Goal: Information Seeking & Learning: Find specific fact

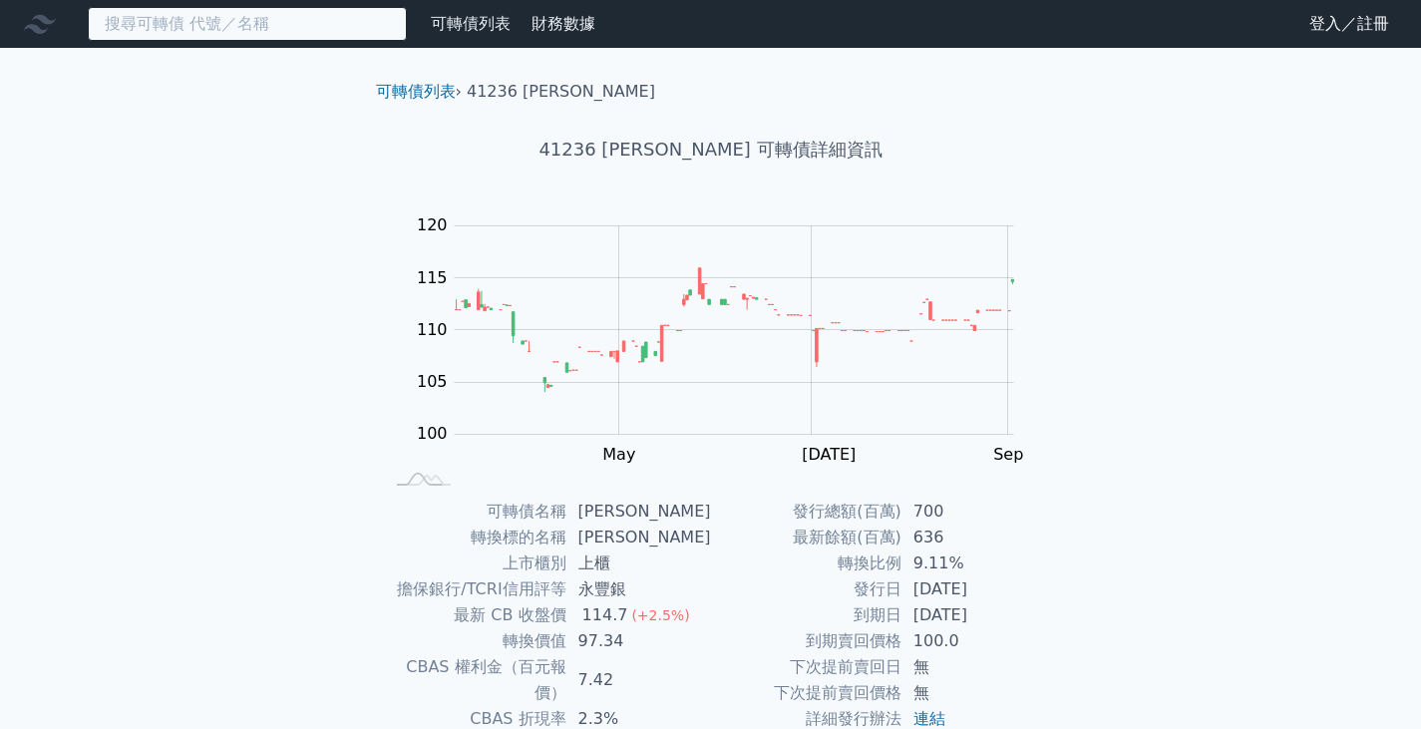
click at [297, 34] on input at bounding box center [247, 24] width 319 height 34
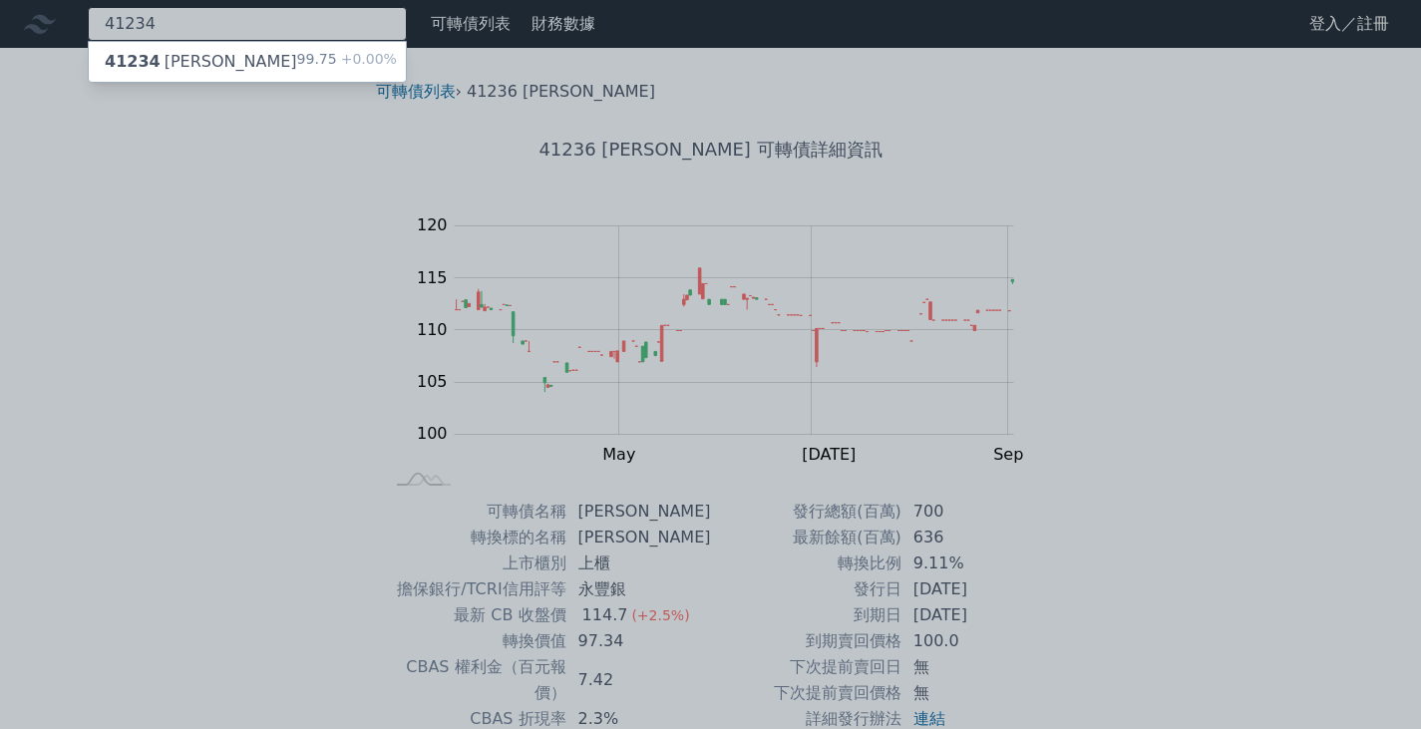
type input "41234"
click at [332, 52] on div "99.75 +0.00%" at bounding box center [347, 62] width 100 height 24
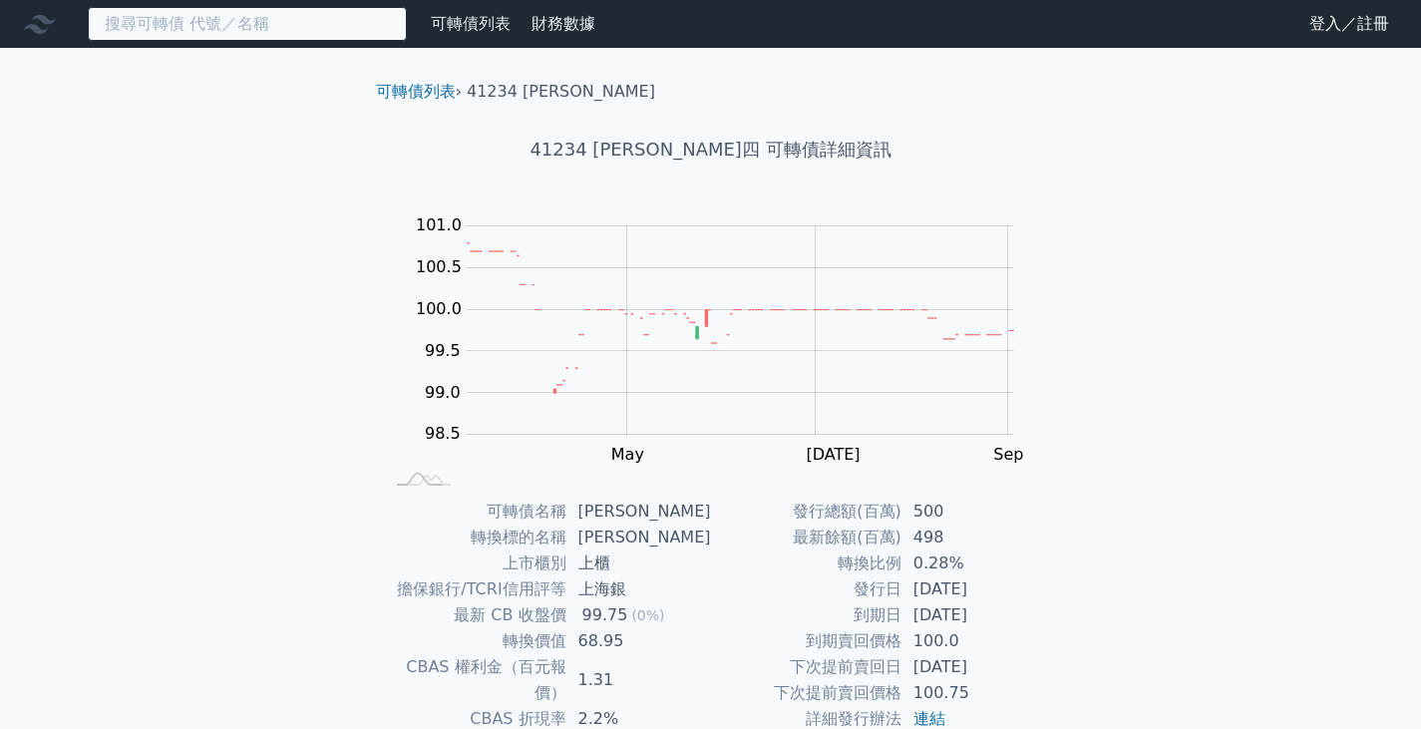
click at [275, 20] on input at bounding box center [247, 24] width 319 height 34
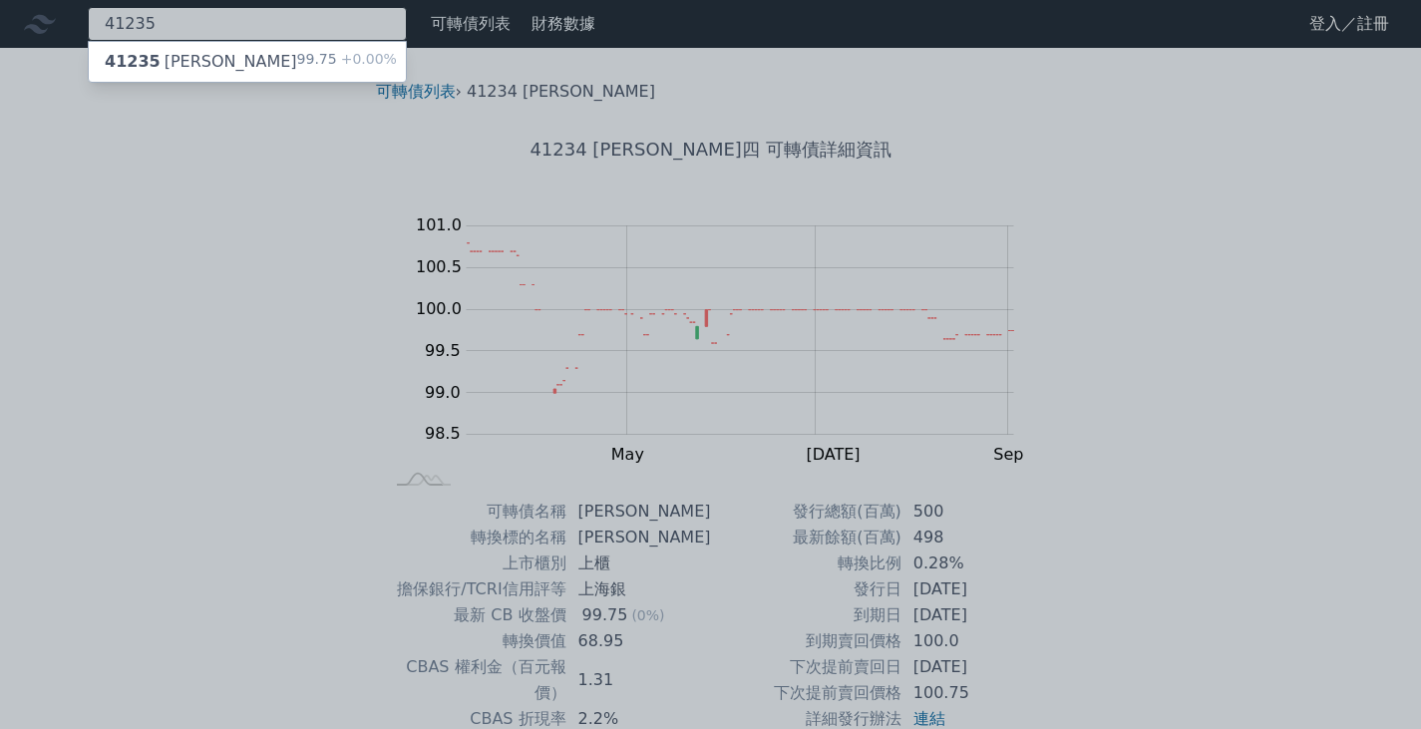
type input "41235"
click at [189, 62] on div "41235 [PERSON_NAME]" at bounding box center [201, 62] width 192 height 24
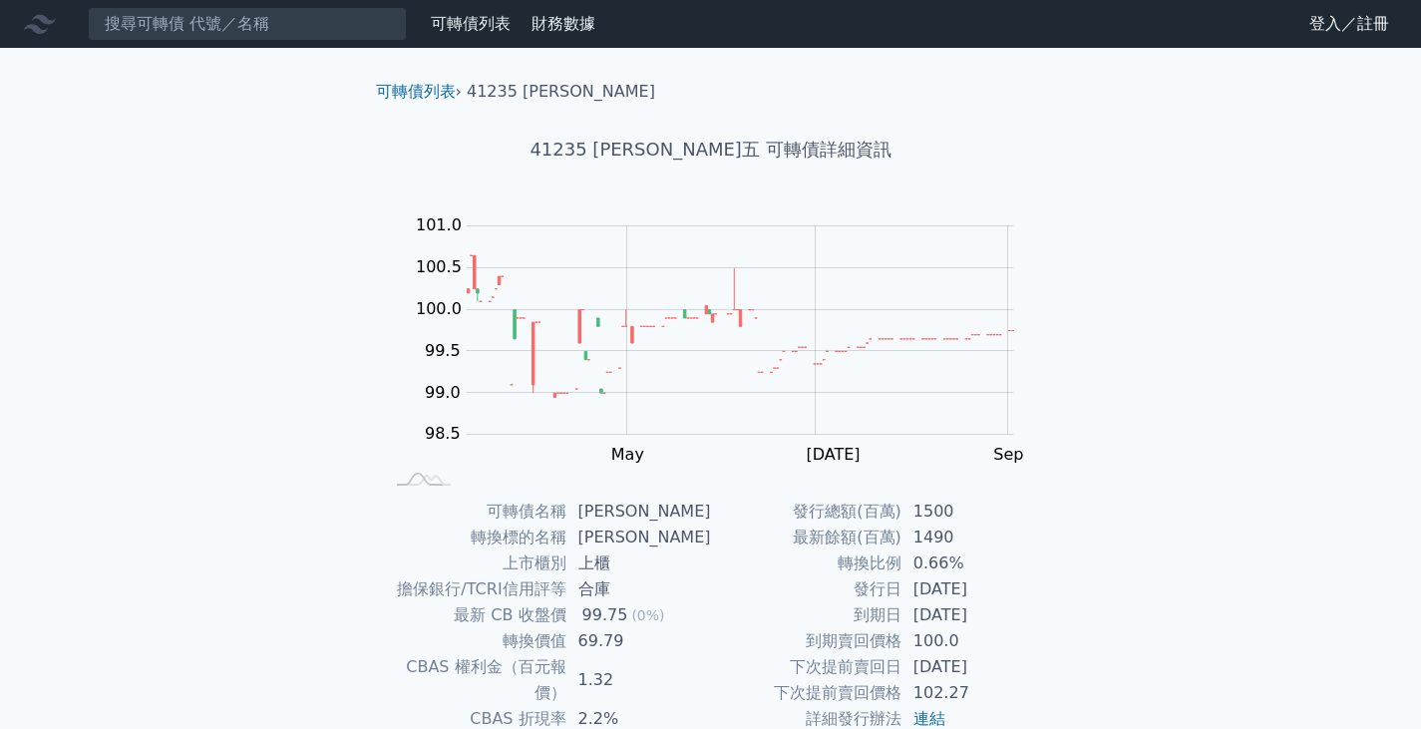
scroll to position [194, 0]
click at [345, 28] on input at bounding box center [247, 24] width 319 height 34
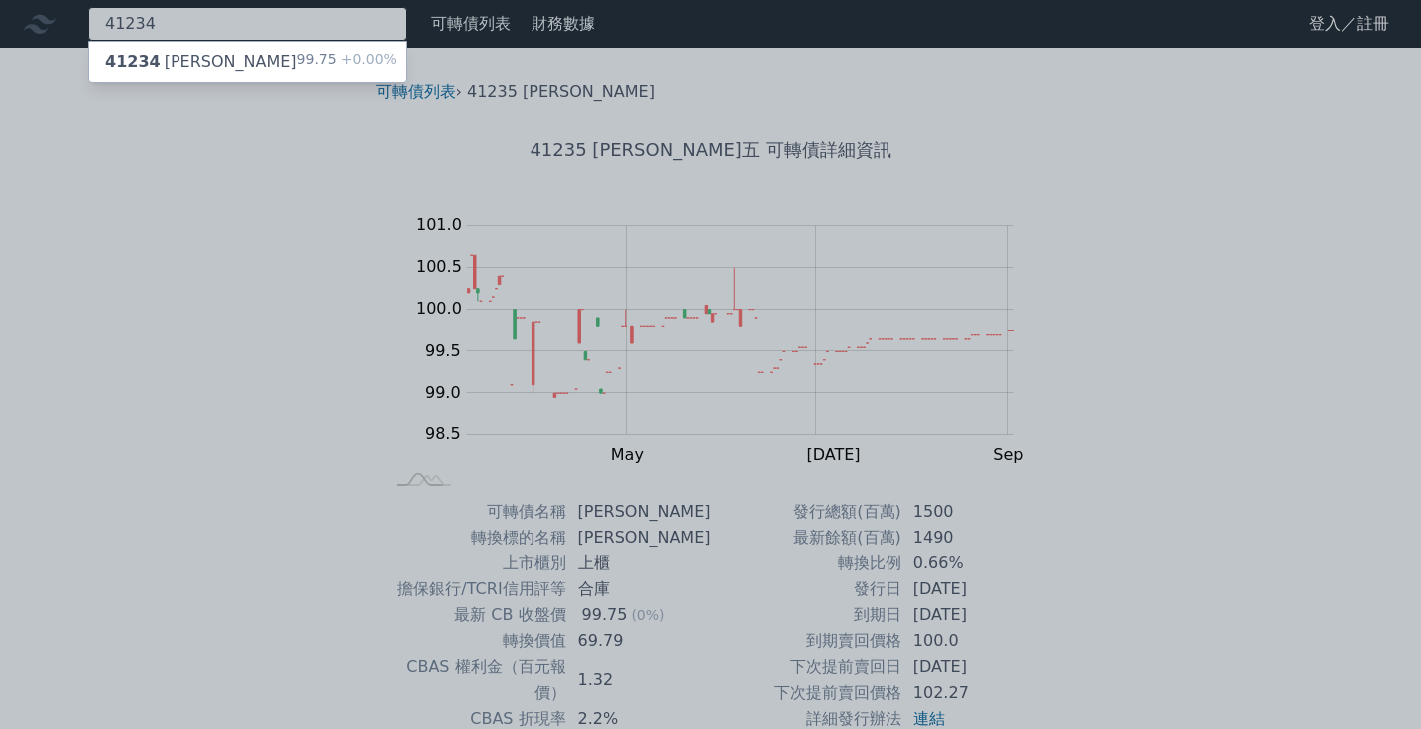
type input "41234"
click at [191, 61] on div "41234 [PERSON_NAME]" at bounding box center [201, 62] width 192 height 24
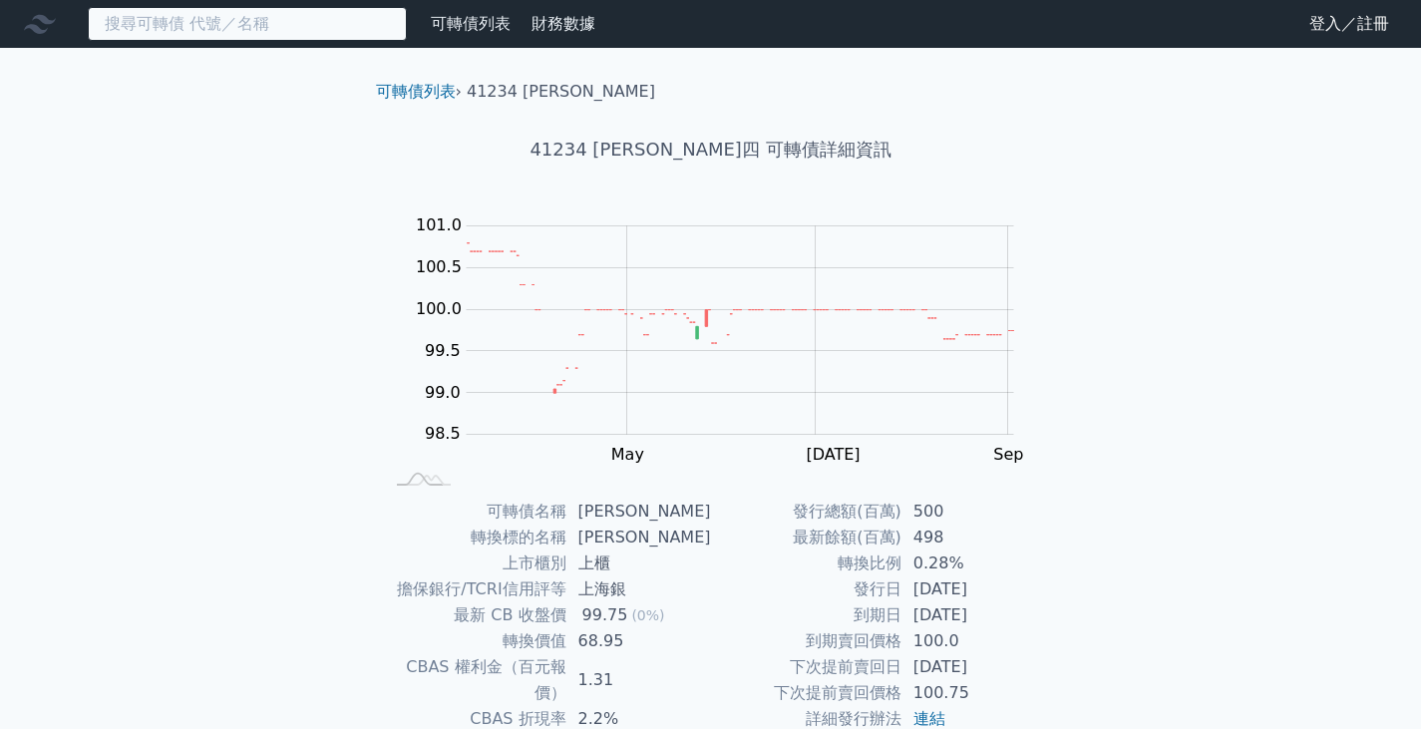
click at [229, 19] on input at bounding box center [247, 24] width 319 height 34
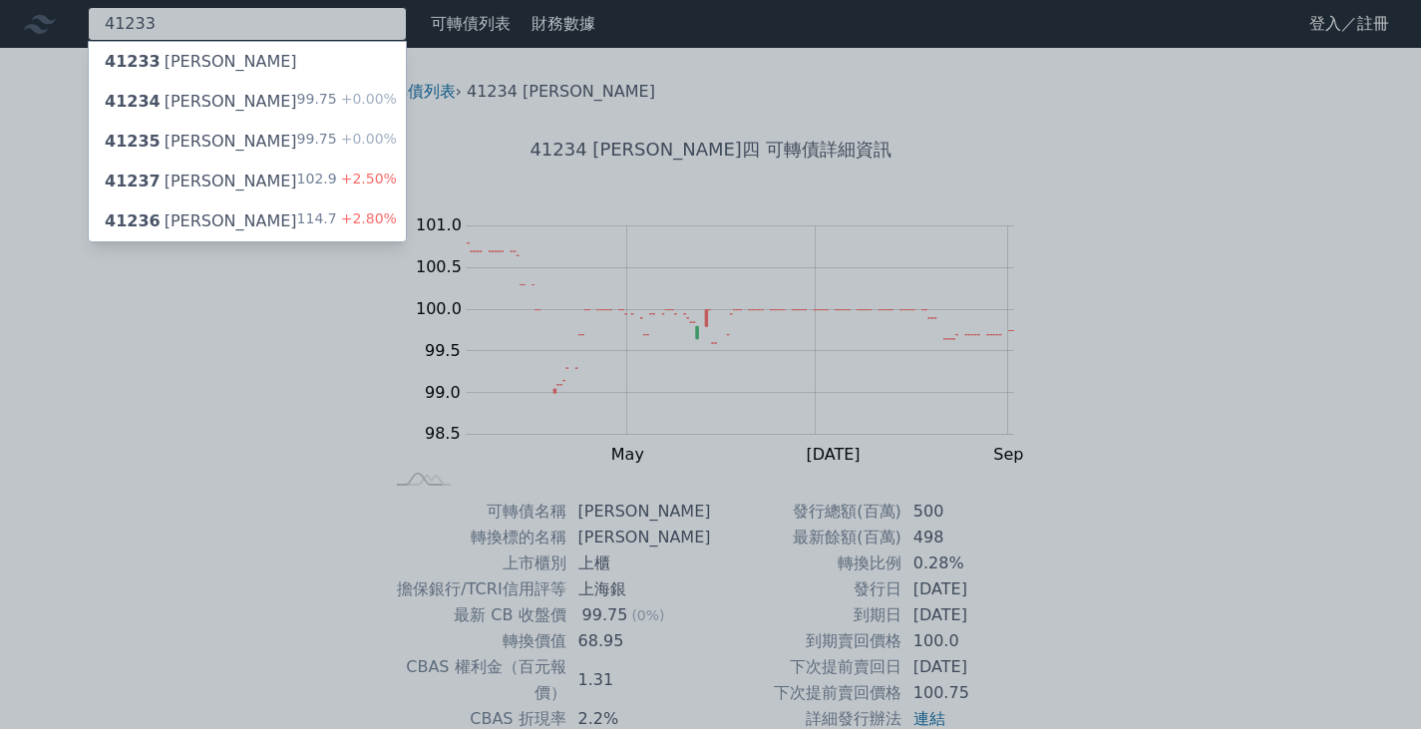
type input "41233"
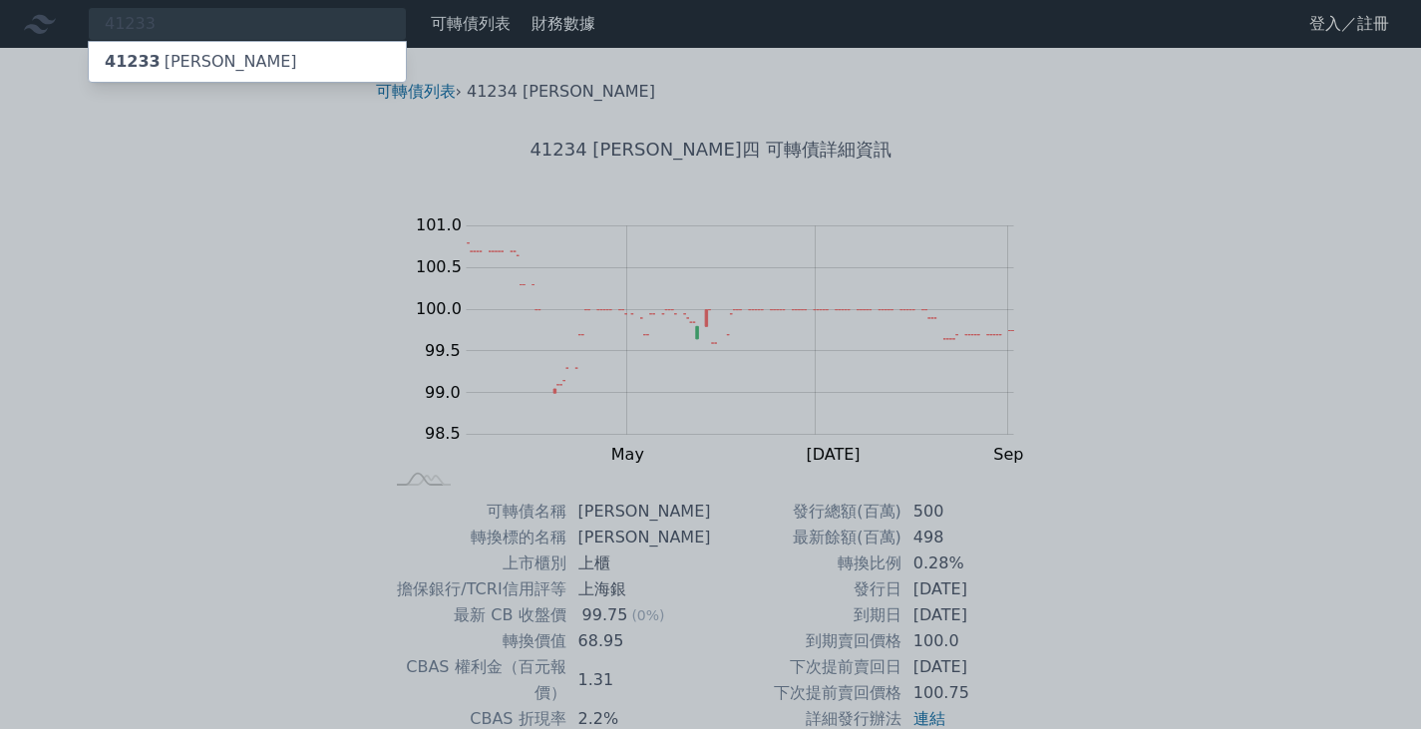
click at [221, 42] on div "41233 [PERSON_NAME]" at bounding box center [247, 62] width 317 height 40
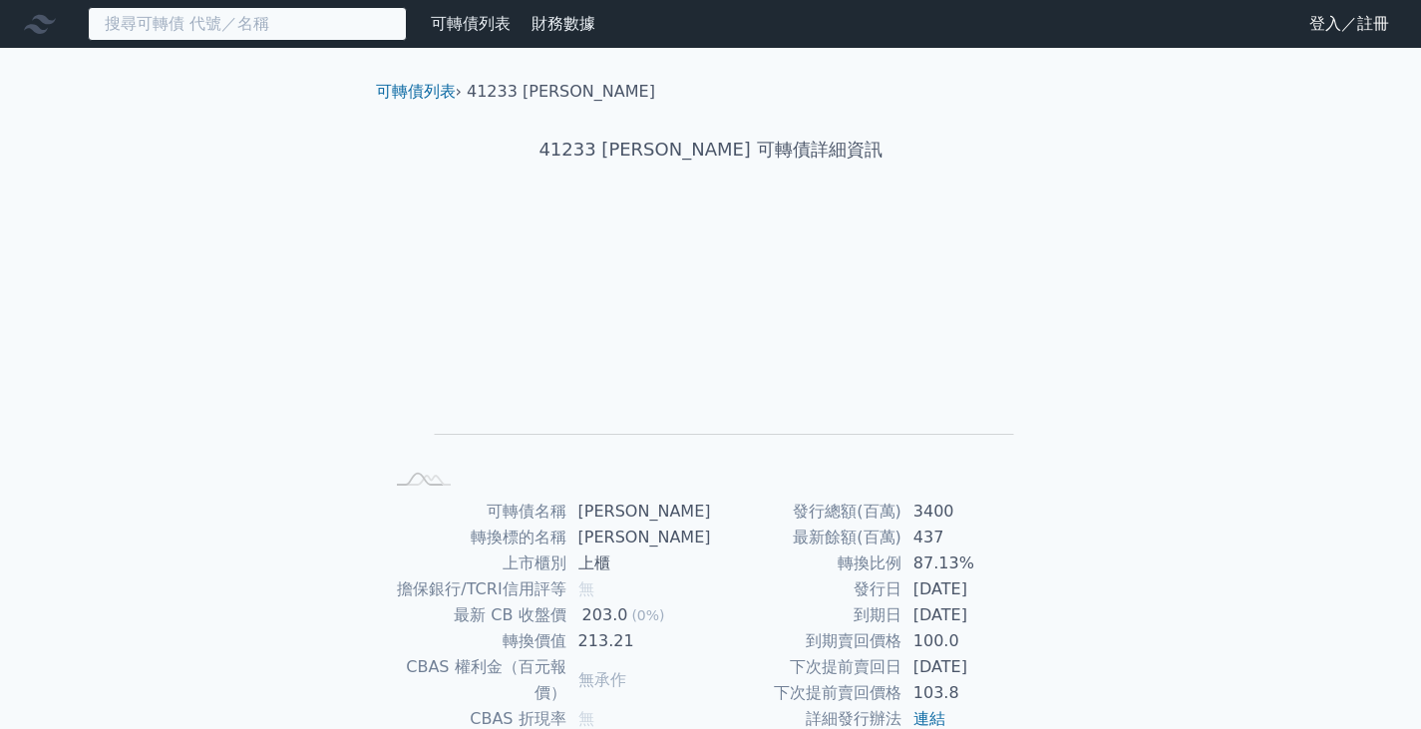
click at [191, 31] on input at bounding box center [247, 24] width 319 height 34
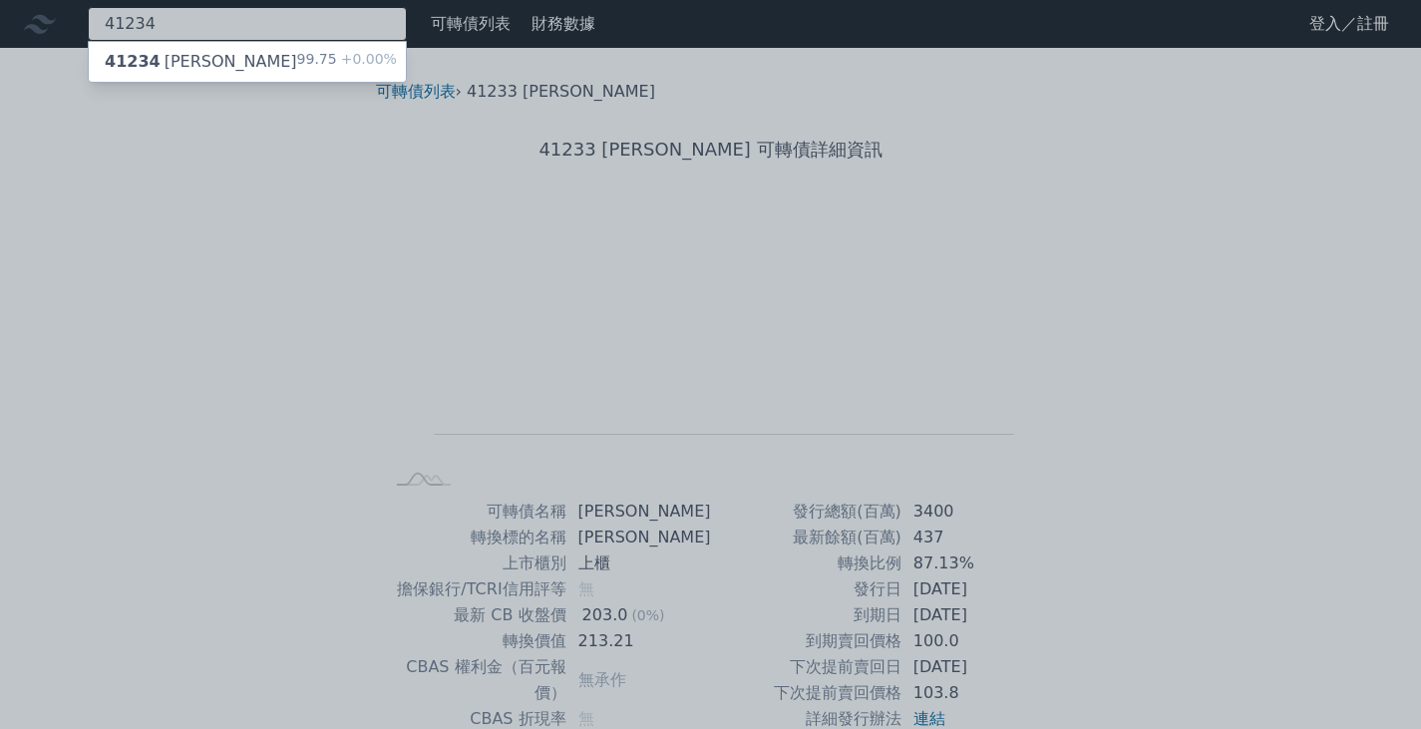
type input "41234"
click at [180, 72] on div "41234 [PERSON_NAME]" at bounding box center [201, 62] width 192 height 24
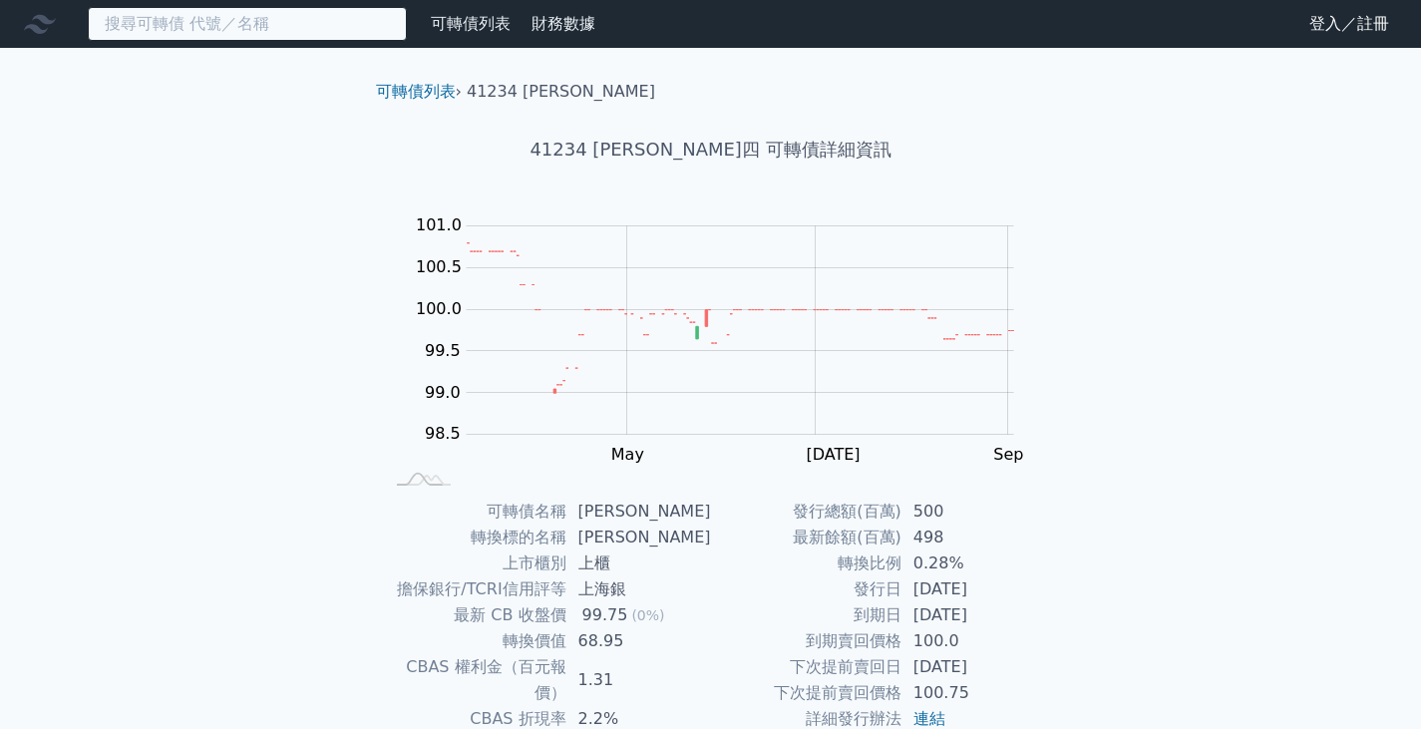
click at [231, 35] on input at bounding box center [247, 24] width 319 height 34
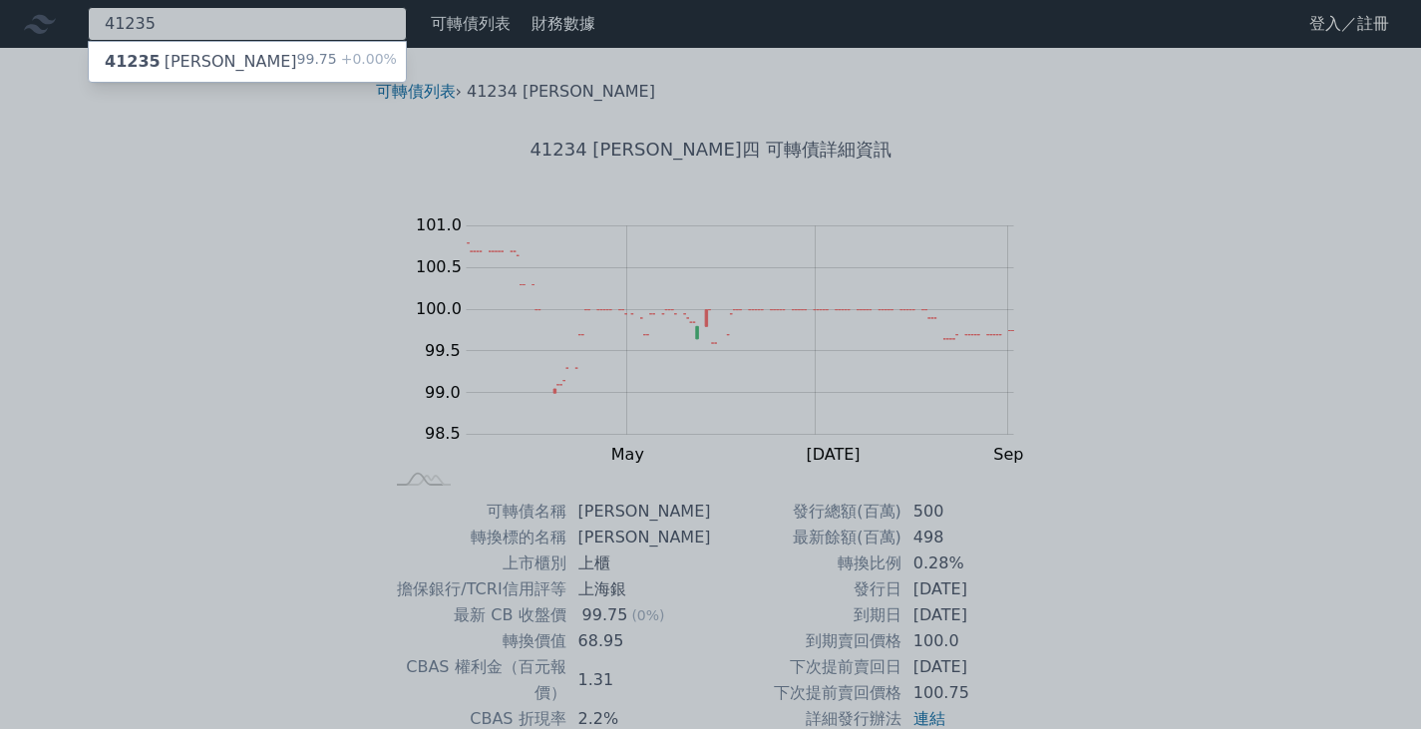
type input "41235"
click at [290, 44] on div "41235 [PERSON_NAME]五 99.75 +0.00%" at bounding box center [247, 62] width 317 height 40
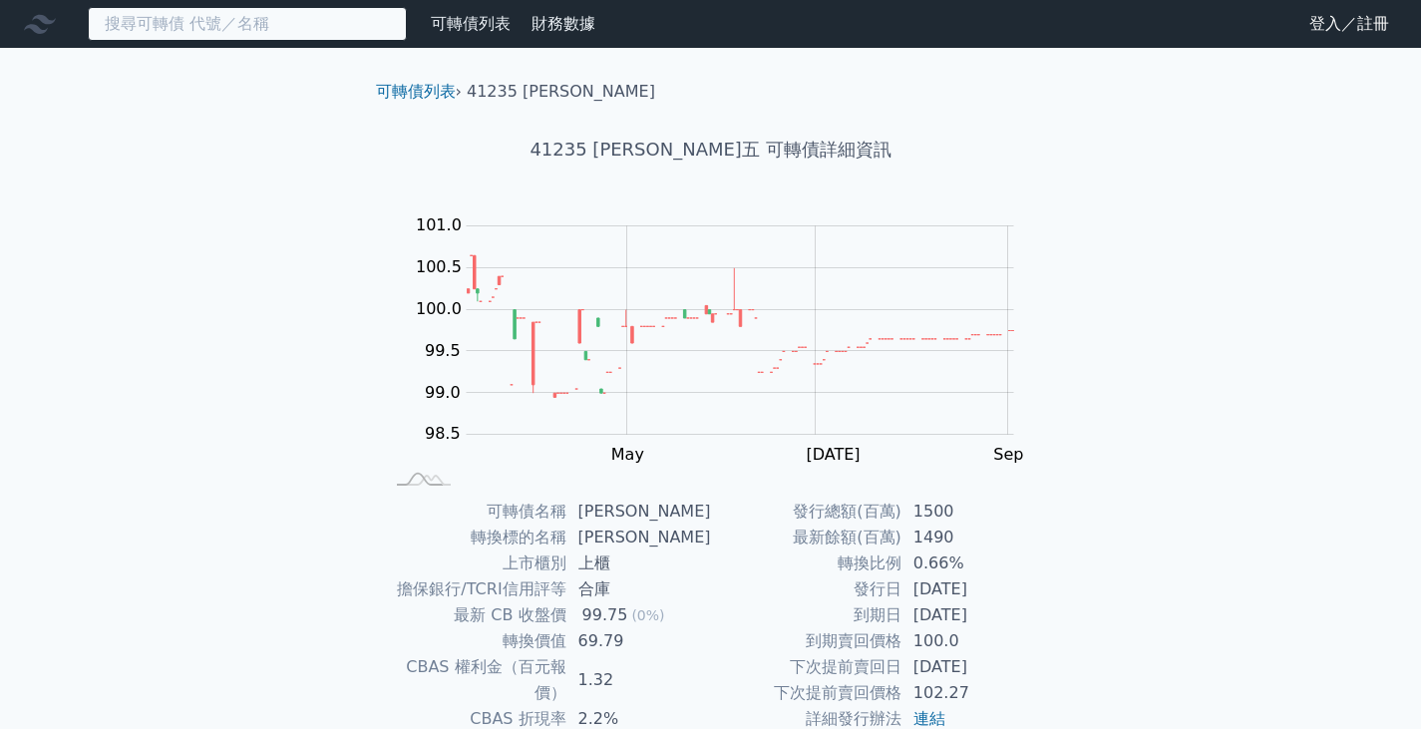
click at [266, 31] on input at bounding box center [247, 24] width 319 height 34
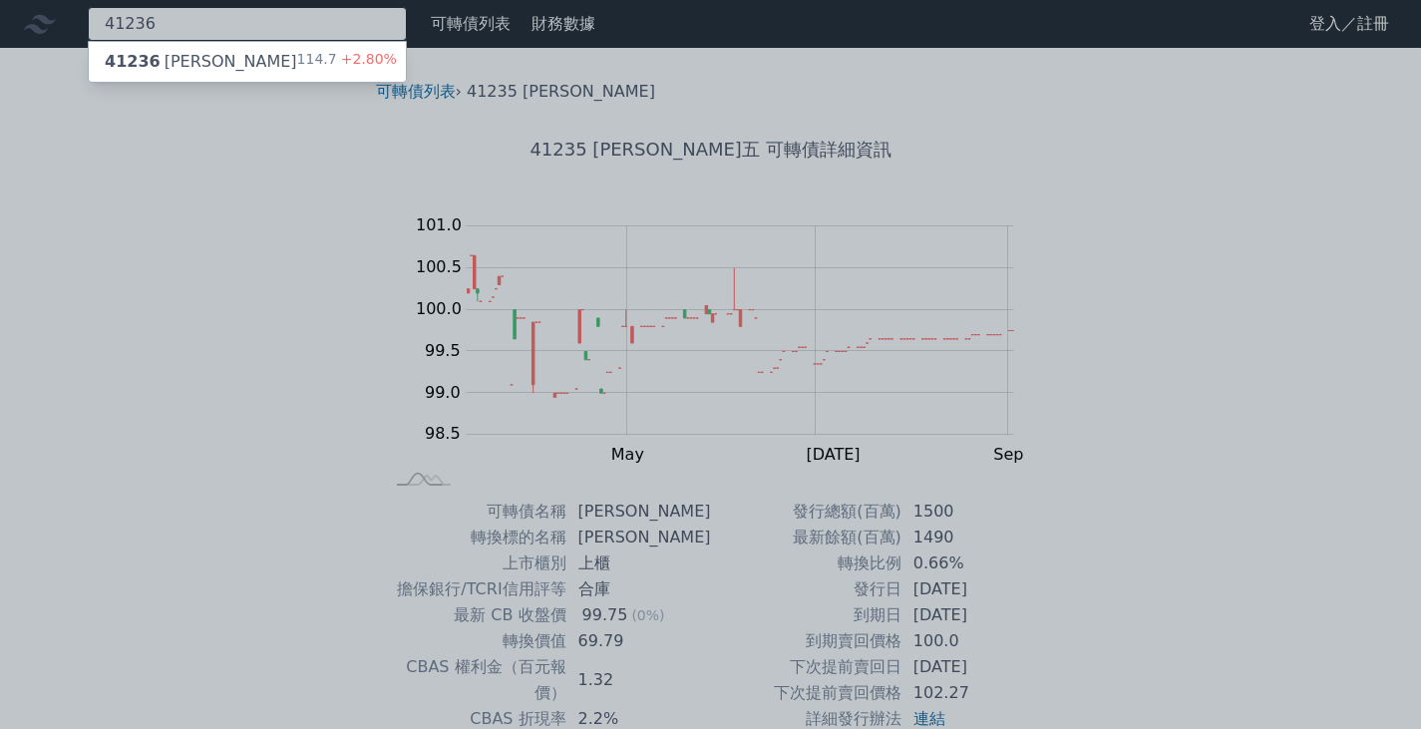
type input "41236"
click at [233, 56] on div "41236 [PERSON_NAME]六 114.7 +2.80%" at bounding box center [247, 62] width 317 height 40
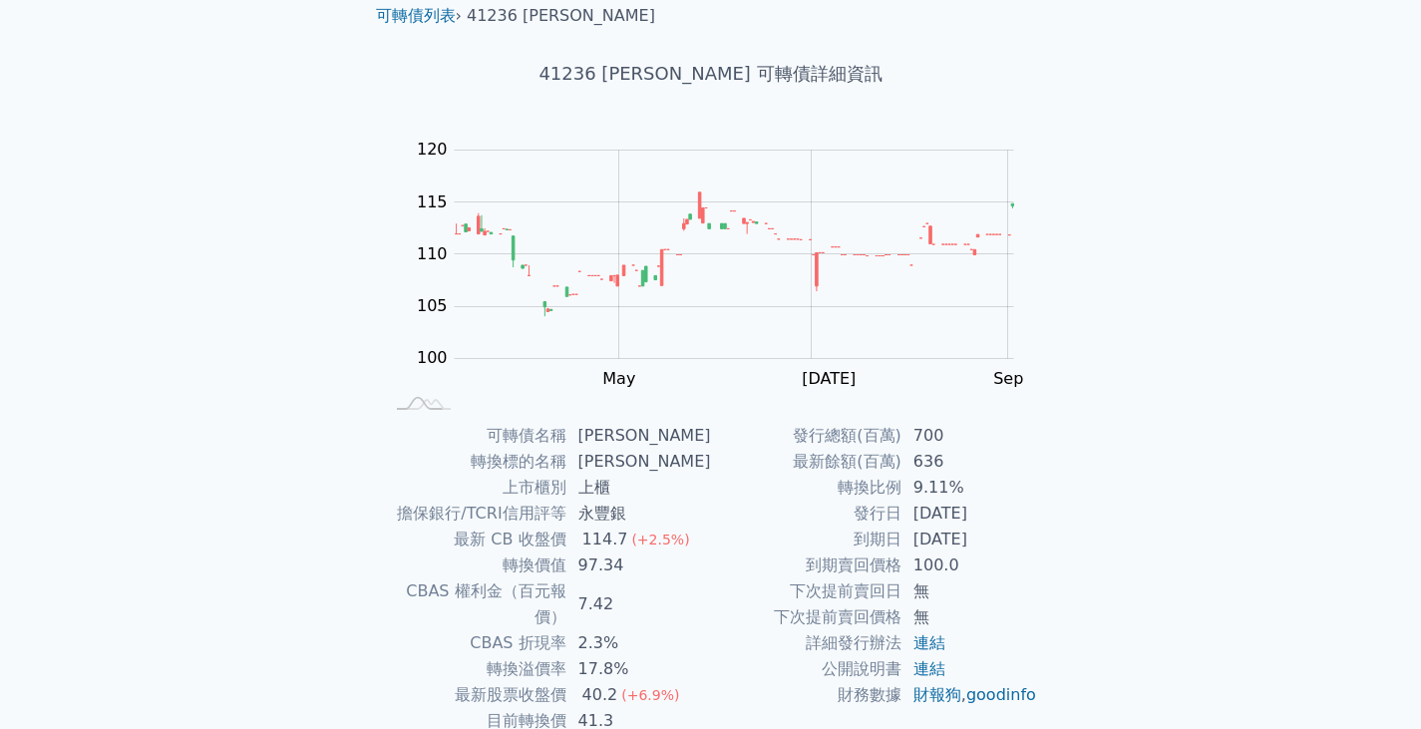
scroll to position [100, 0]
